Goal: Find specific page/section

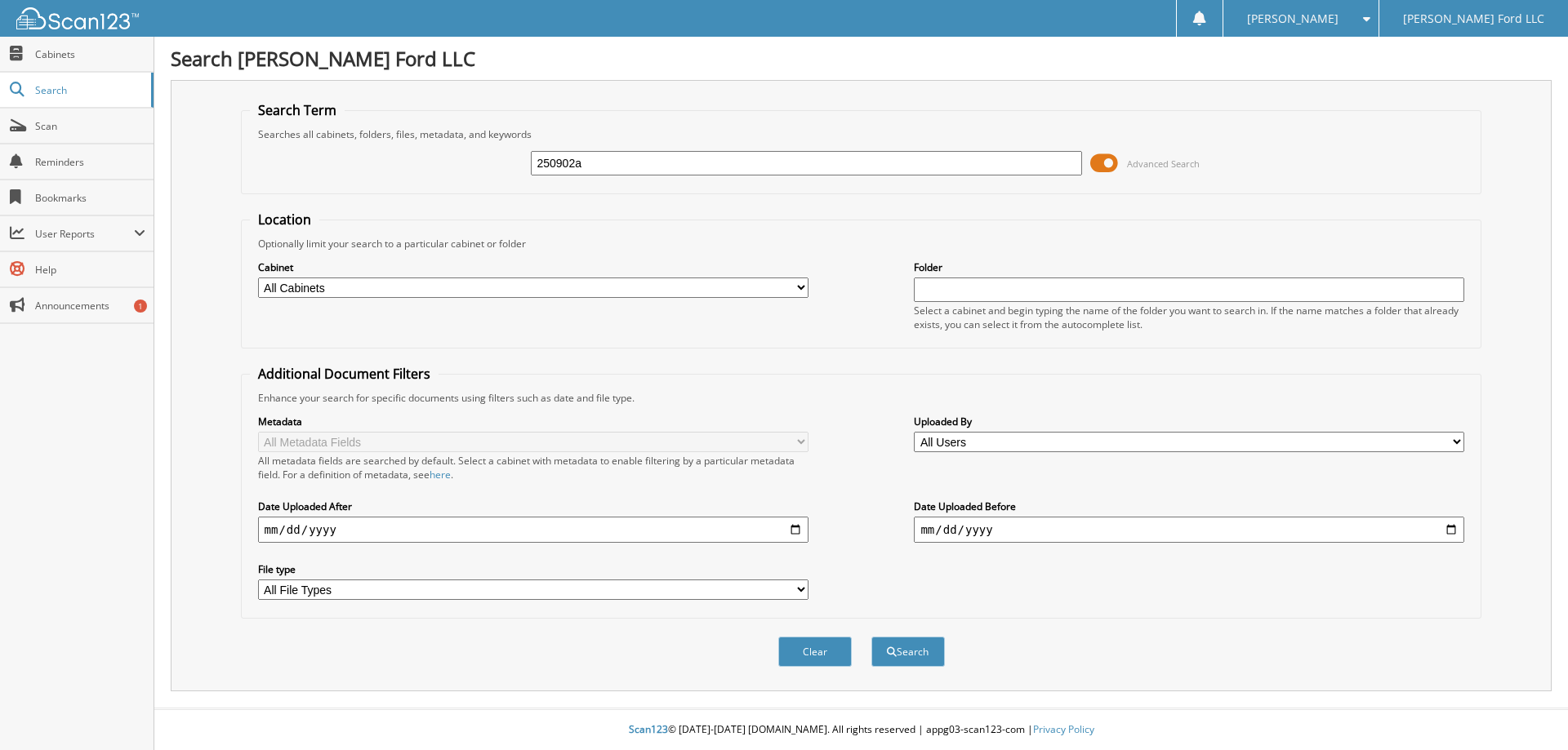
type input "250902a"
click at [871, 636] on button "Search" at bounding box center [908, 651] width 73 height 30
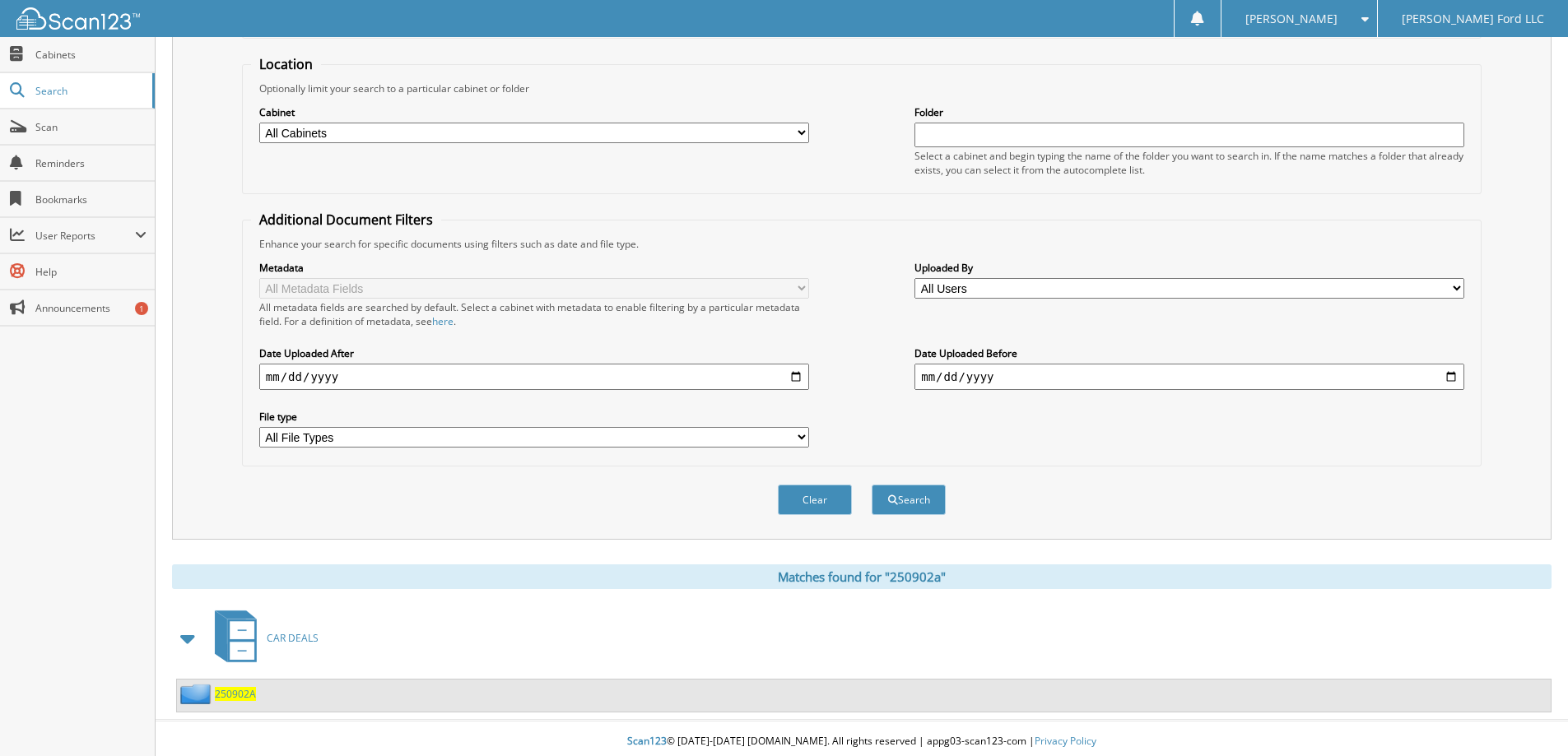
scroll to position [163, 0]
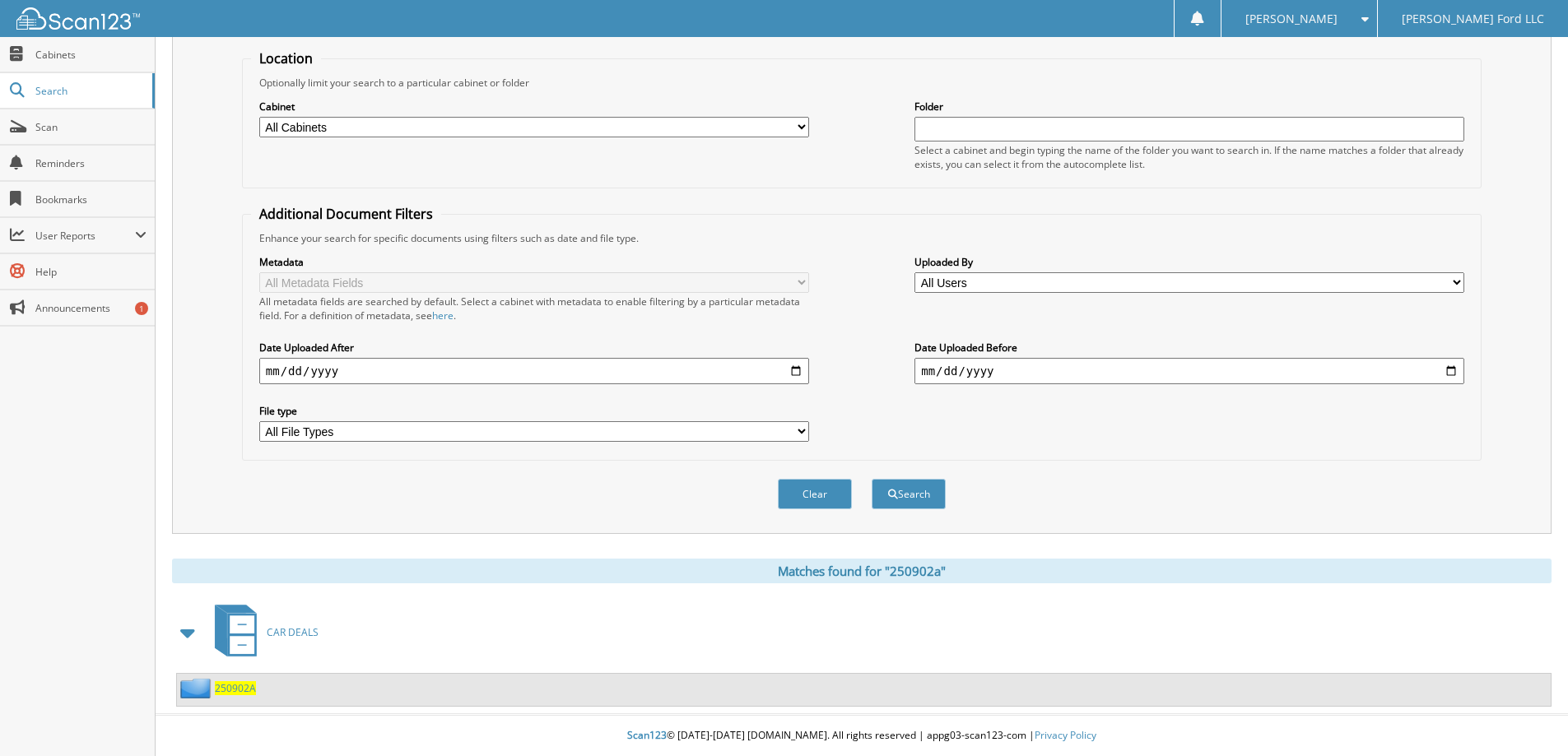
click at [233, 693] on span "250902A" at bounding box center [235, 688] width 42 height 14
